Goal: Task Accomplishment & Management: Complete application form

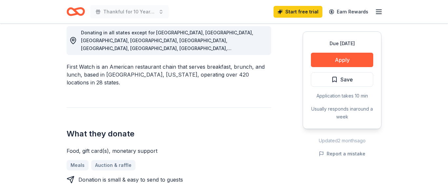
scroll to position [188, 0]
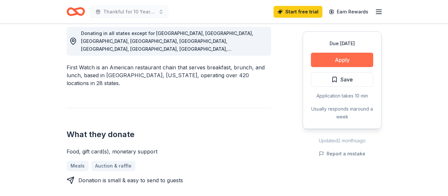
click at [313, 59] on button "Apply" at bounding box center [342, 60] width 62 height 14
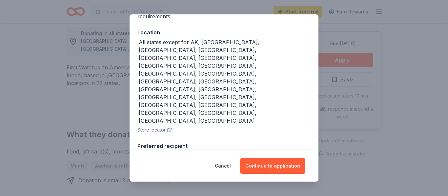
scroll to position [67, 0]
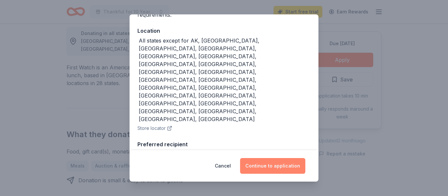
click at [275, 163] on button "Continue to application" at bounding box center [272, 166] width 65 height 16
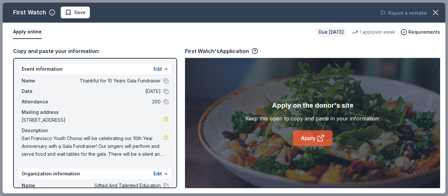
click at [319, 137] on icon at bounding box center [321, 138] width 8 height 8
click at [165, 81] on button at bounding box center [165, 80] width 5 height 5
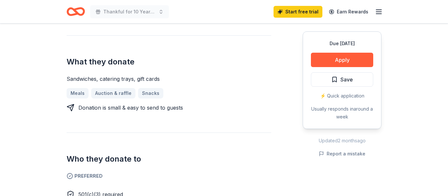
scroll to position [261, 0]
click at [352, 61] on button "Apply" at bounding box center [342, 60] width 62 height 14
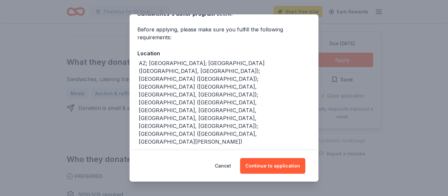
scroll to position [45, 0]
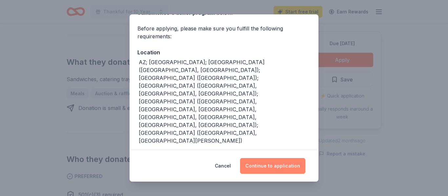
click at [264, 159] on button "Continue to application" at bounding box center [272, 166] width 65 height 16
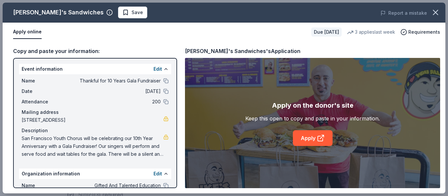
scroll to position [57, 0]
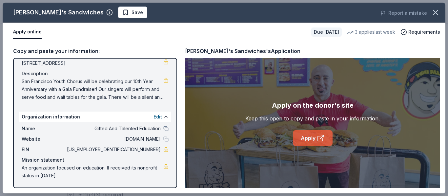
click at [308, 138] on link "Apply" at bounding box center [313, 138] width 40 height 16
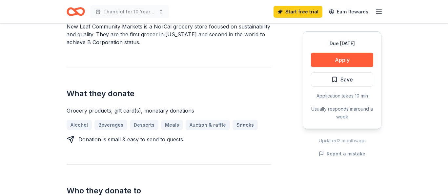
scroll to position [222, 0]
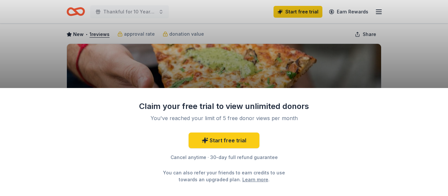
scroll to position [56, 0]
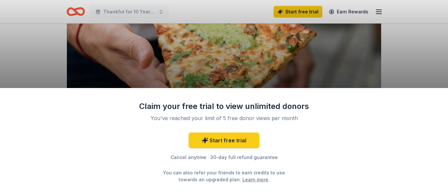
click at [387, 44] on div "Claim your free trial to view unlimited donors You've reached your limit of 5 f…" at bounding box center [224, 98] width 448 height 196
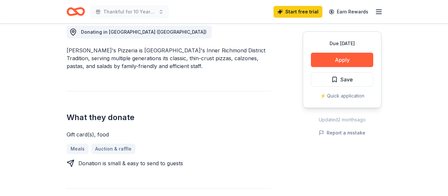
scroll to position [190, 0]
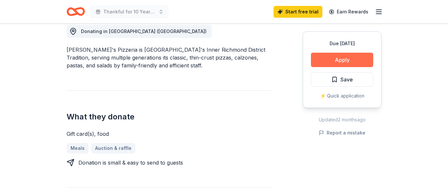
click at [322, 57] on button "Apply" at bounding box center [342, 60] width 62 height 14
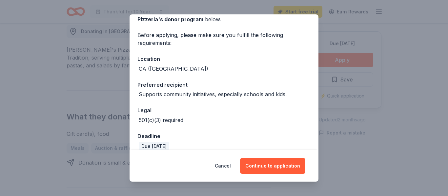
scroll to position [47, 0]
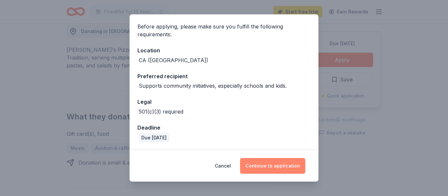
click at [250, 169] on button "Continue to application" at bounding box center [272, 166] width 65 height 16
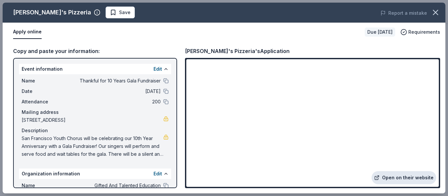
click at [379, 177] on icon at bounding box center [376, 177] width 5 height 5
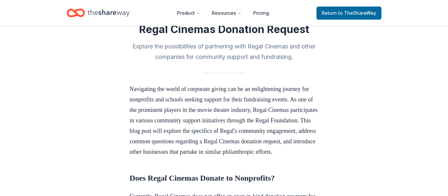
scroll to position [140, 0]
